Goal: Transaction & Acquisition: Obtain resource

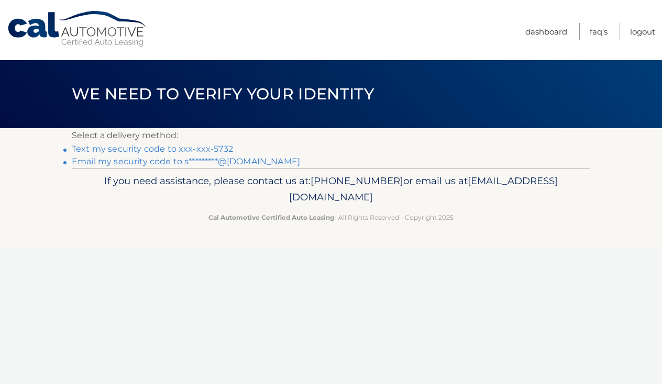
click at [169, 149] on link "Text my security code to xxx-xxx-5732" at bounding box center [152, 149] width 161 height 10
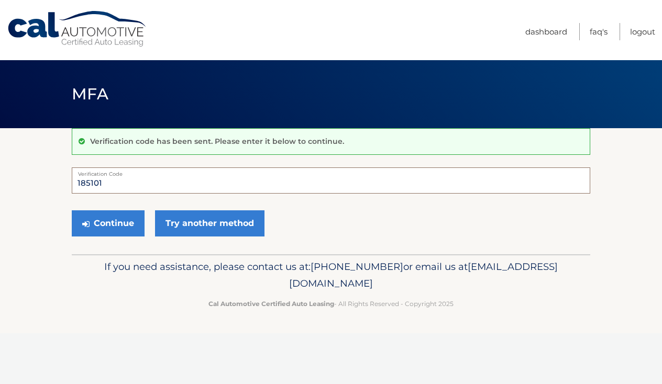
type input "185101"
click at [108, 223] on button "Continue" at bounding box center [108, 223] width 73 height 26
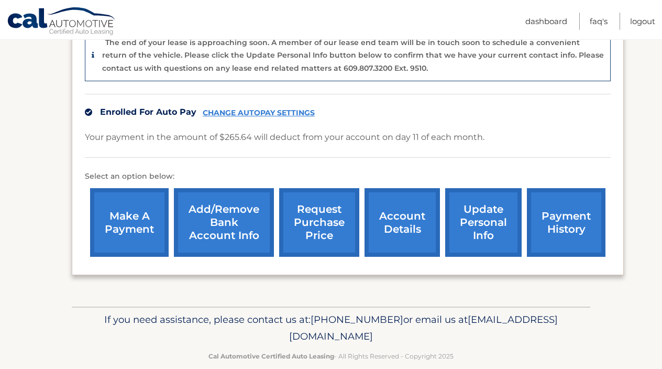
scroll to position [288, 0]
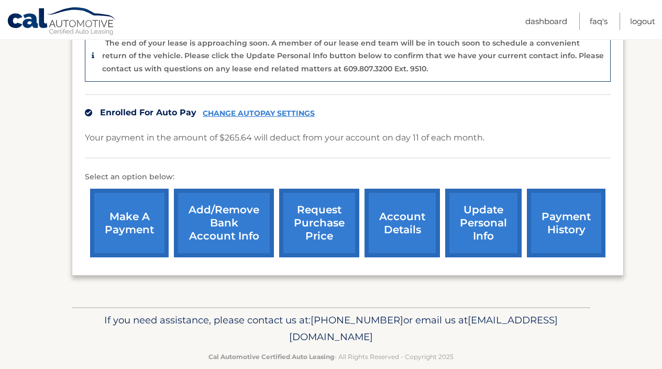
click at [405, 201] on link "account details" at bounding box center [401, 222] width 75 height 69
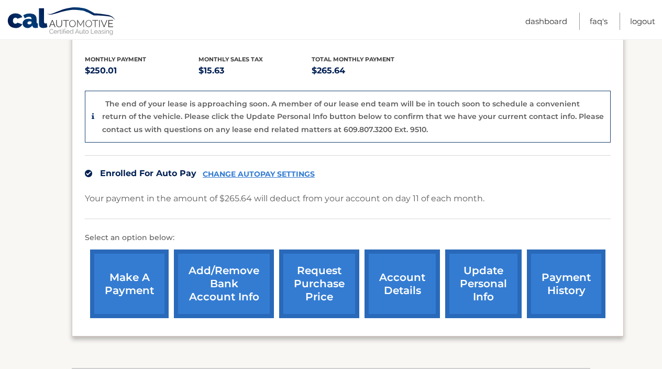
click at [322, 268] on link "request purchase price" at bounding box center [319, 283] width 80 height 69
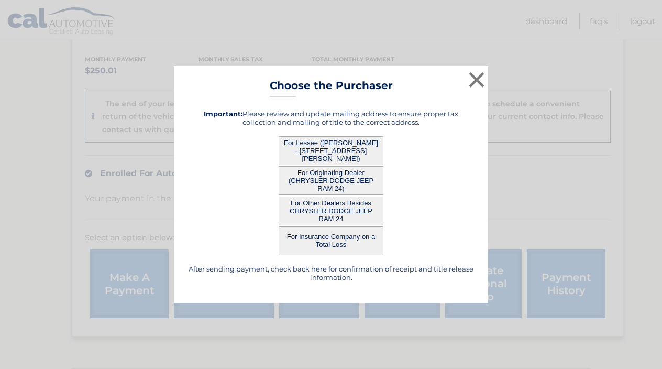
click at [348, 148] on button "For Lessee (BRIAN COAKLEY - 167 LEVIN RD, , ROCKLAND, MA 02370)" at bounding box center [331, 150] width 105 height 29
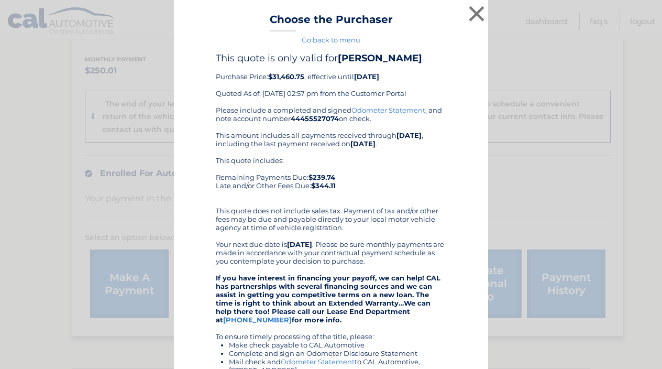
scroll to position [0, 0]
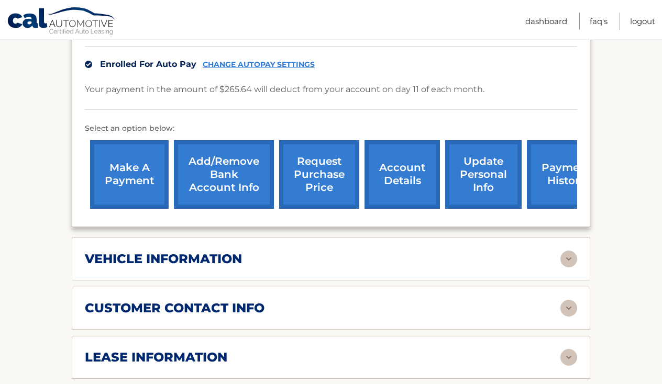
scroll to position [282, 0]
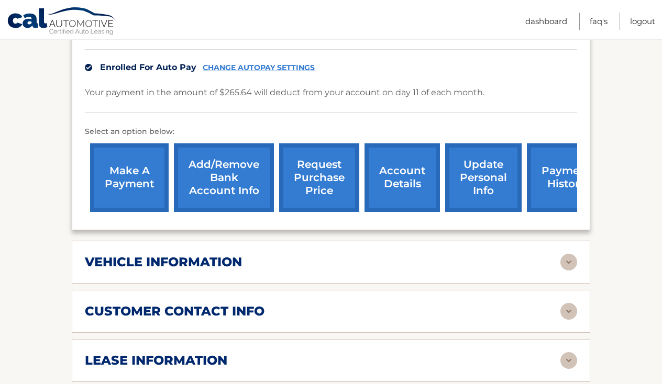
click at [567, 254] on img at bounding box center [568, 262] width 17 height 17
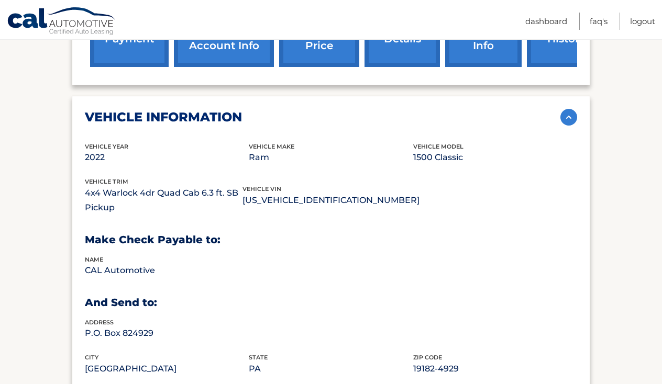
scroll to position [421, 0]
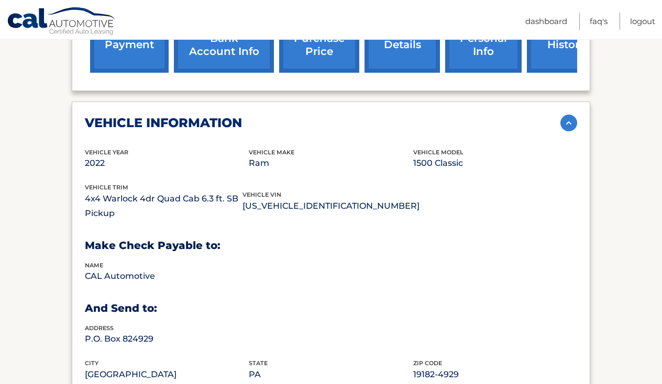
click at [559, 115] on div "vehicle information" at bounding box center [322, 123] width 475 height 16
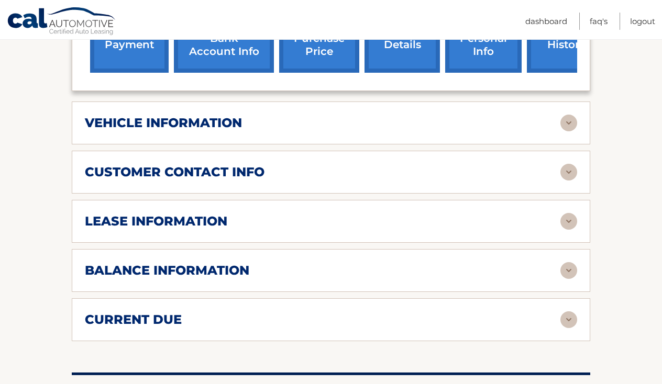
click at [568, 164] on img at bounding box center [568, 172] width 17 height 17
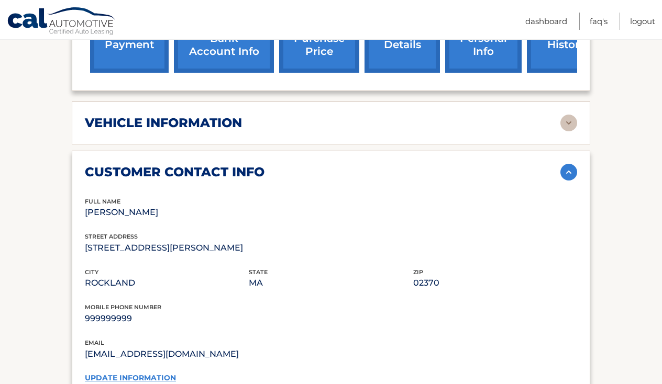
click at [568, 164] on img at bounding box center [568, 172] width 17 height 17
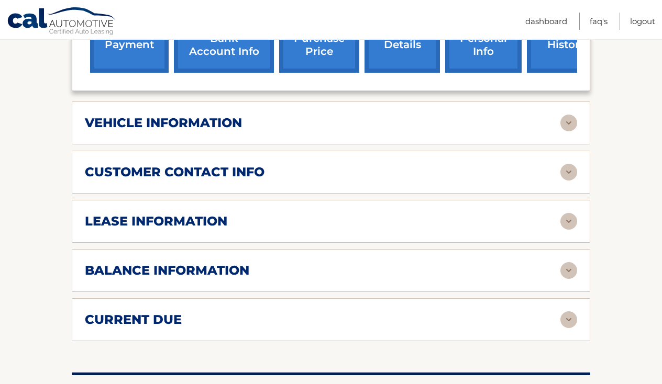
click at [570, 213] on img at bounding box center [568, 221] width 17 height 17
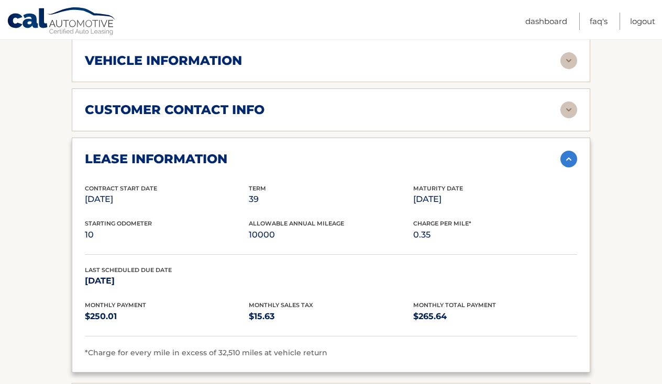
scroll to position [484, 0]
click at [569, 150] on img at bounding box center [568, 158] width 17 height 17
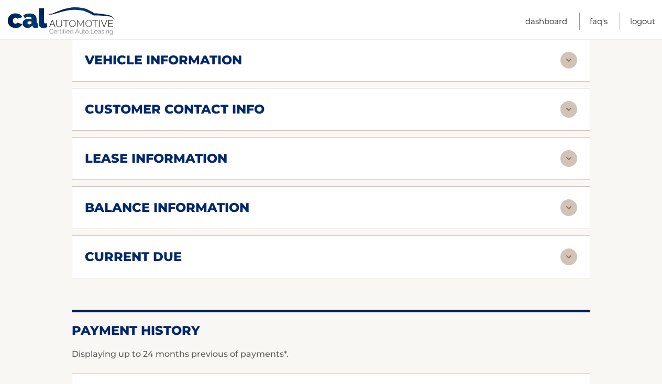
click at [565, 199] on img at bounding box center [568, 207] width 17 height 17
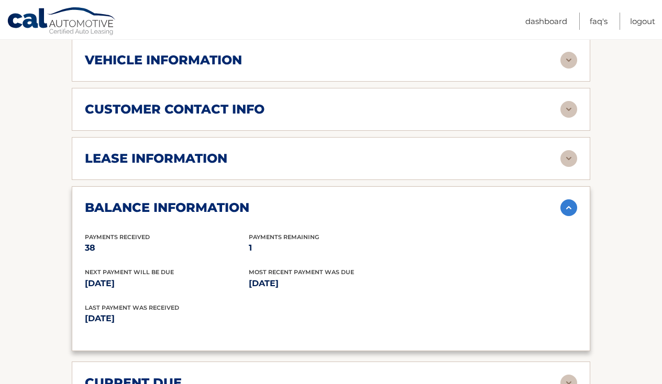
click at [567, 199] on img at bounding box center [568, 207] width 17 height 17
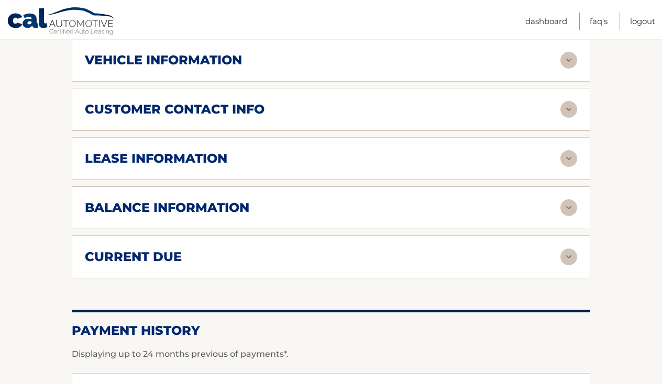
click at [571, 249] on img at bounding box center [568, 257] width 17 height 17
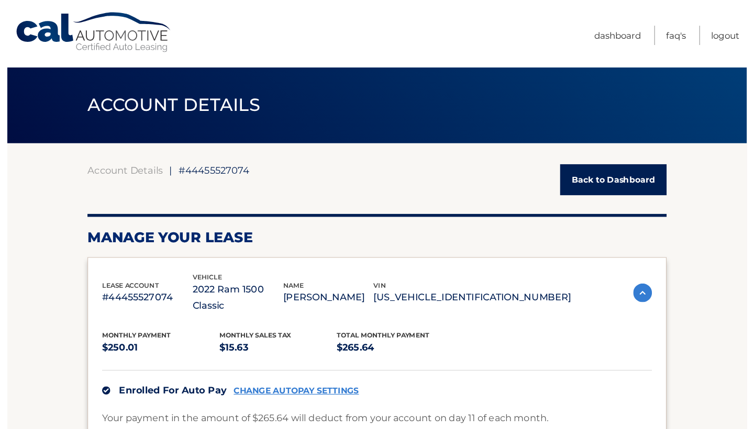
scroll to position [0, 0]
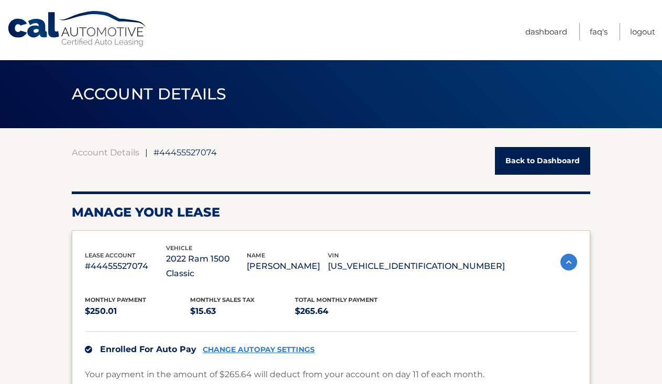
click at [568, 254] on img at bounding box center [568, 262] width 17 height 17
